Goal: Browse casually: Explore the website without a specific task or goal

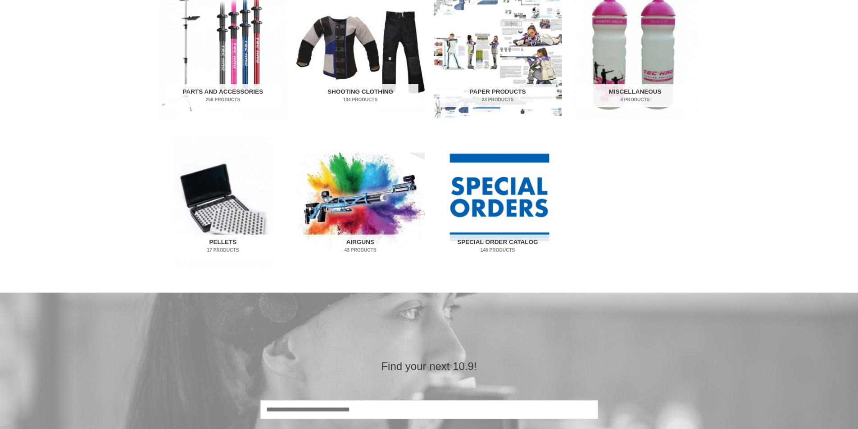
scroll to position [360, 0]
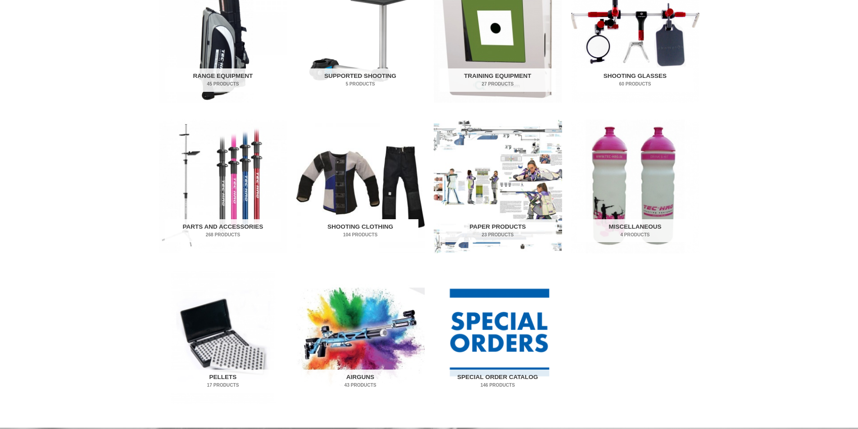
click at [392, 196] on img "Visit product category Shooting Clothing" at bounding box center [360, 187] width 128 height 134
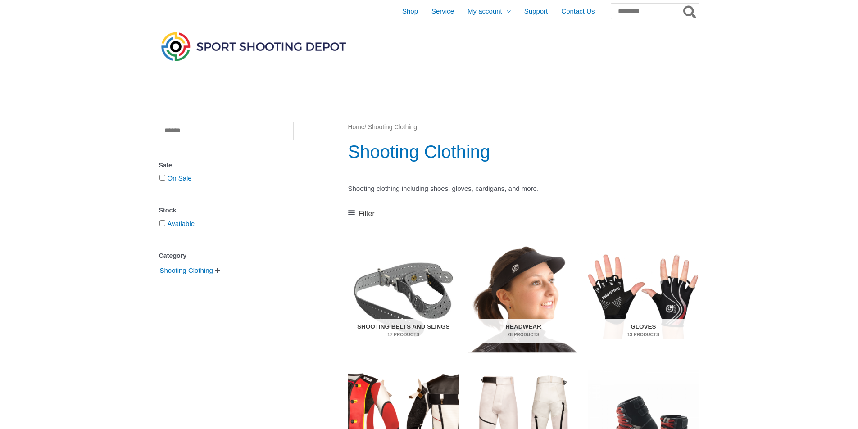
scroll to position [180, 0]
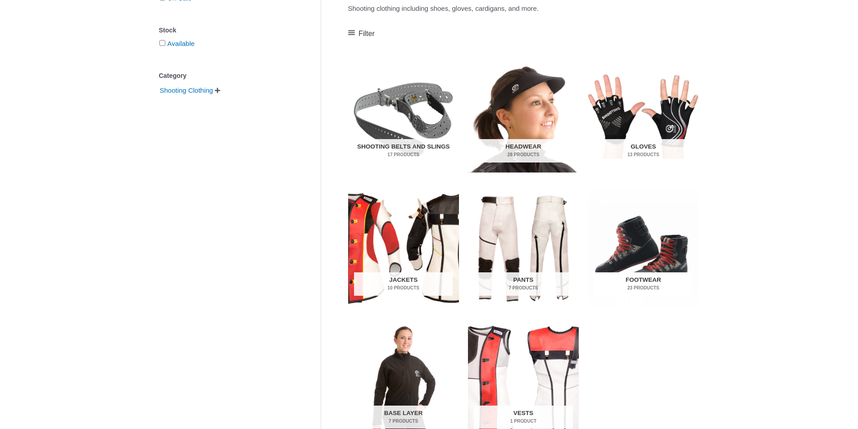
click at [617, 245] on img "Visit product category Footwear" at bounding box center [642, 248] width 111 height 116
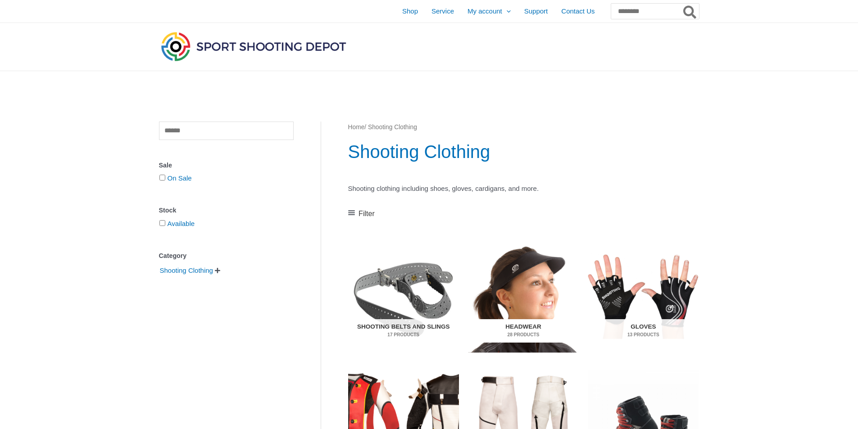
scroll to position [315, 0]
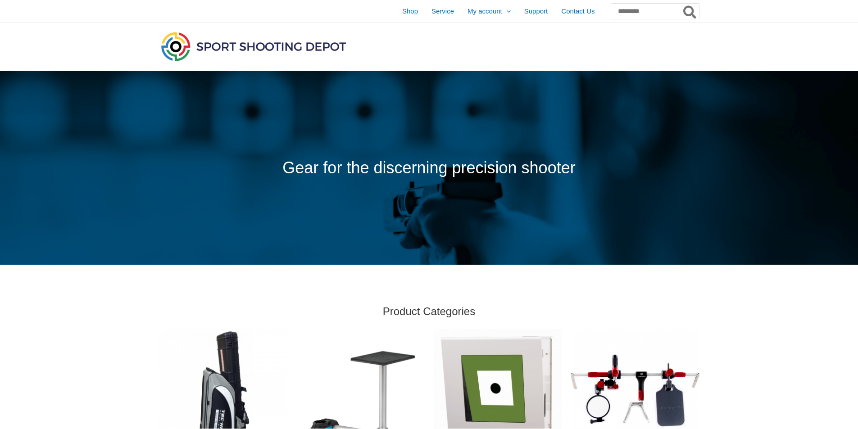
drag, startPoint x: 344, startPoint y: 113, endPoint x: 346, endPoint y: 88, distance: 24.8
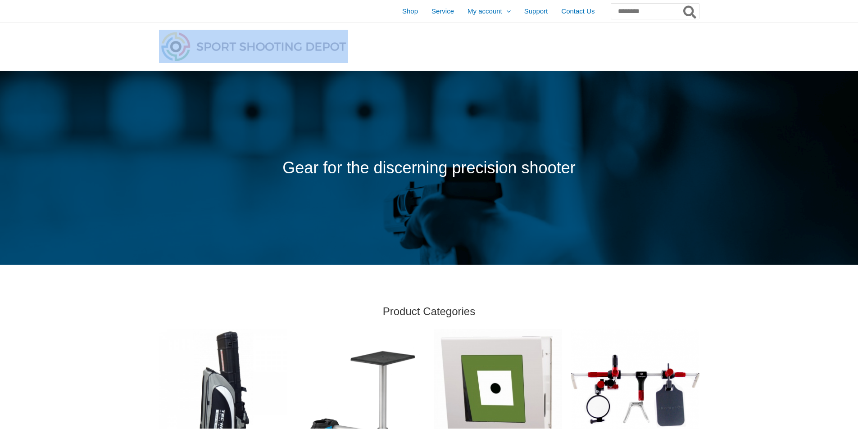
drag, startPoint x: 346, startPoint y: 88, endPoint x: 266, endPoint y: 61, distance: 84.6
click at [259, 48] on img at bounding box center [253, 46] width 189 height 33
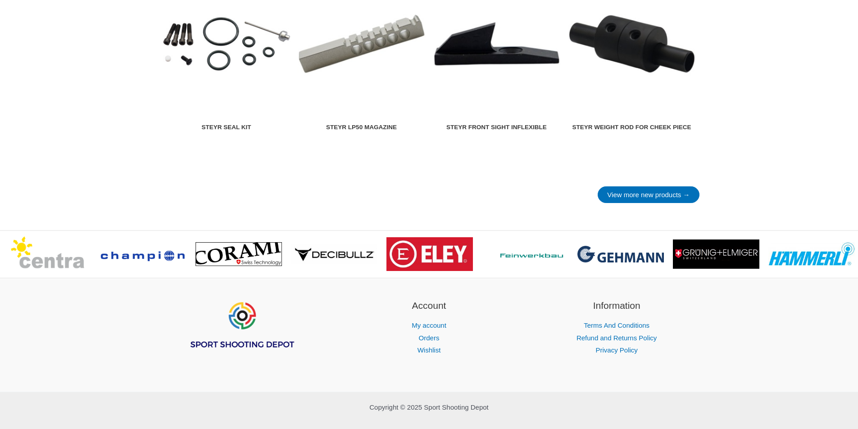
scroll to position [1242, 0]
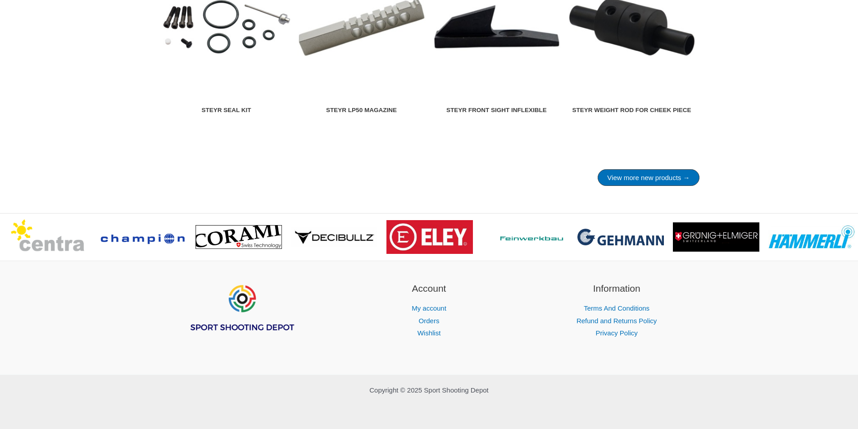
click at [665, 180] on link "View more new products →" at bounding box center [647, 177] width 101 height 17
